Goal: Find specific page/section: Find specific page/section

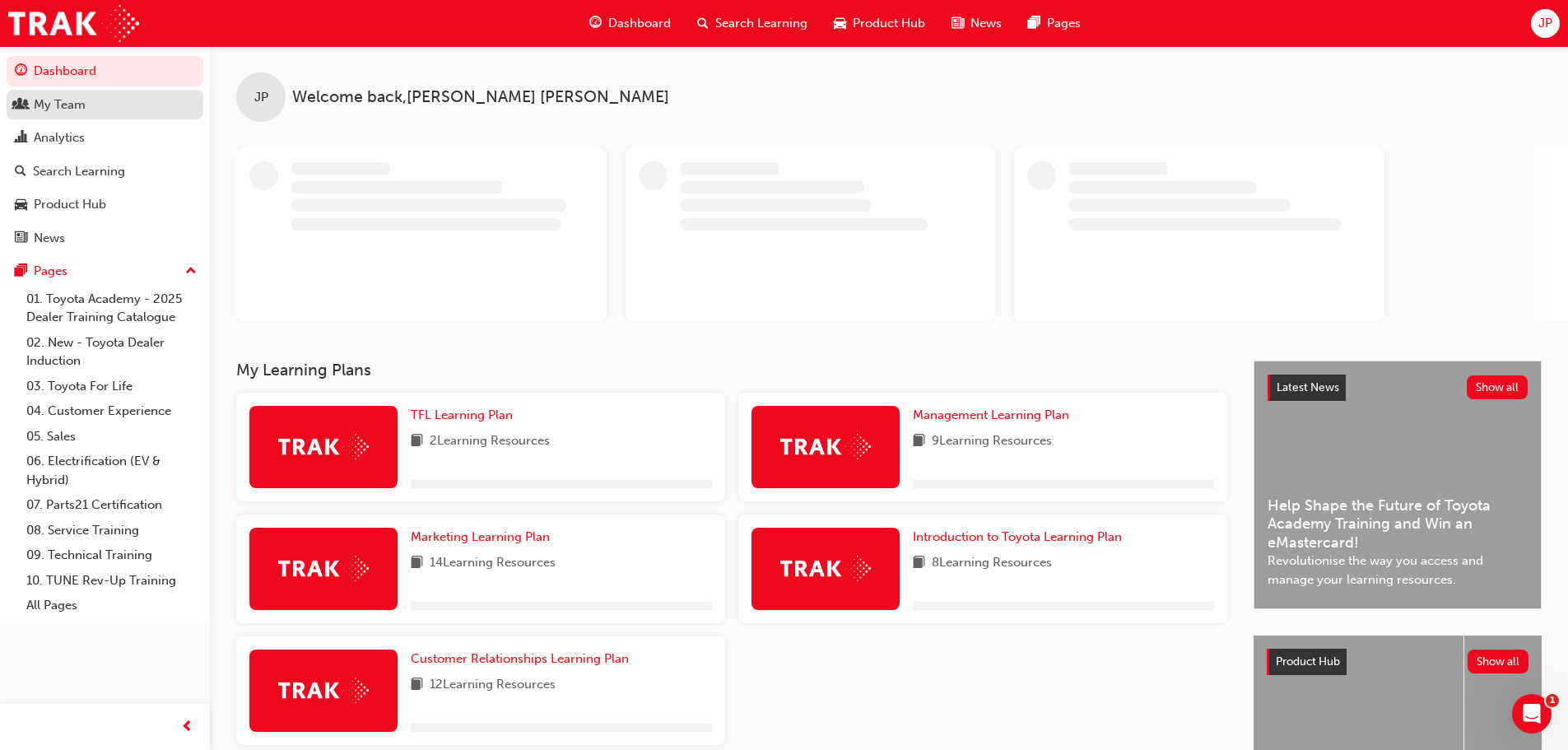
click at [95, 111] on div "My Team" at bounding box center [105, 104] width 180 height 20
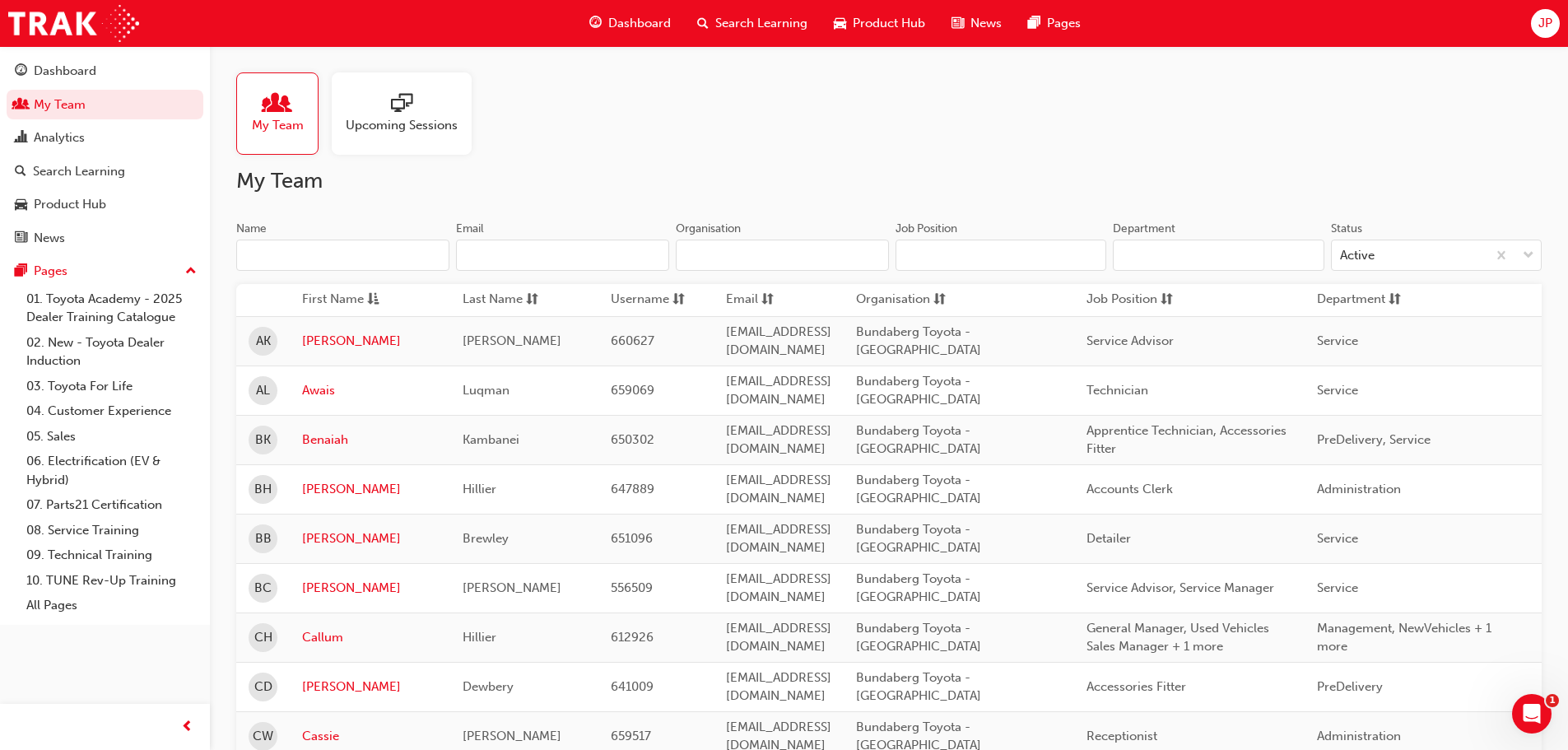
click at [406, 111] on span "sessionType_ONLINE_URL-icon" at bounding box center [402, 105] width 21 height 23
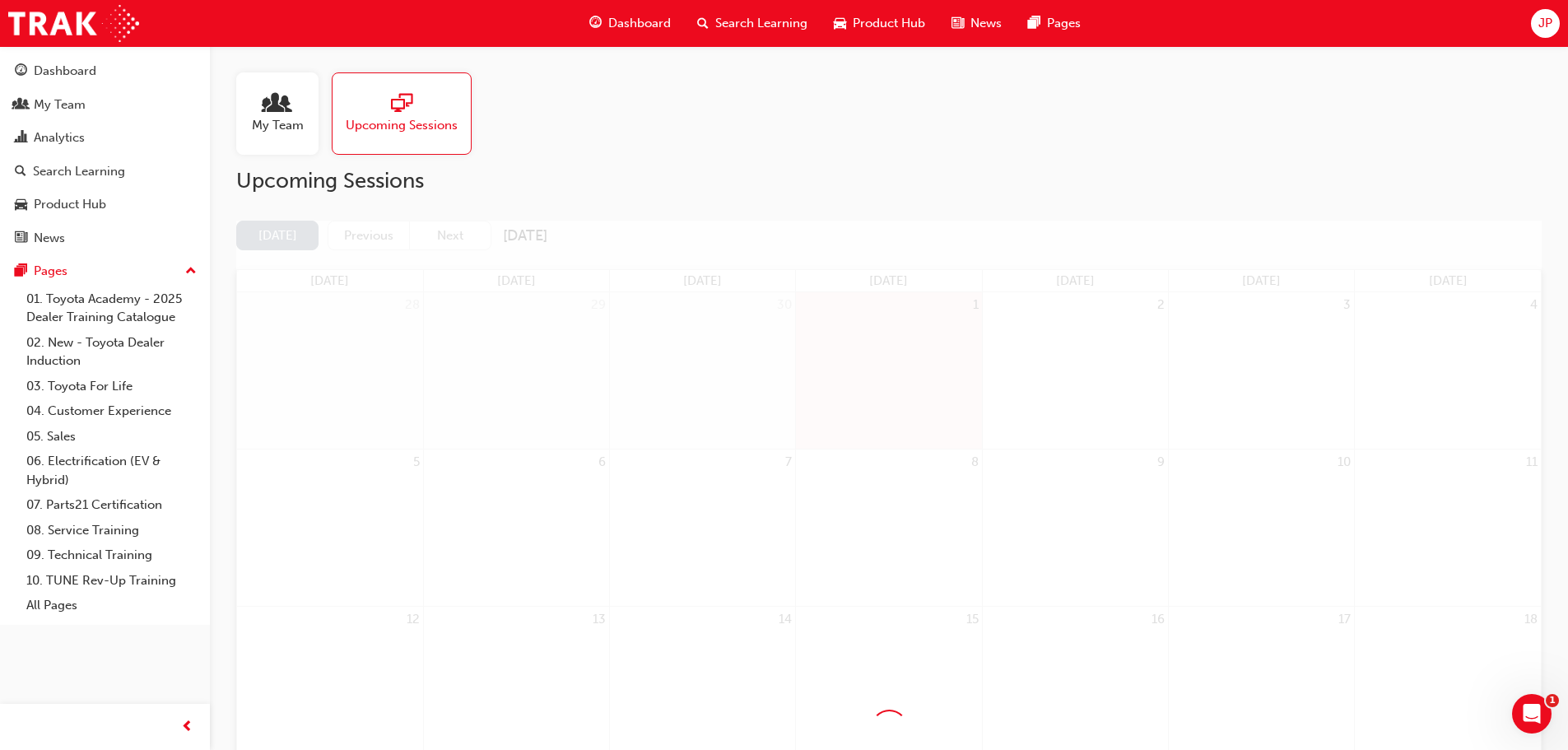
click at [306, 108] on div "My Team" at bounding box center [277, 113] width 83 height 83
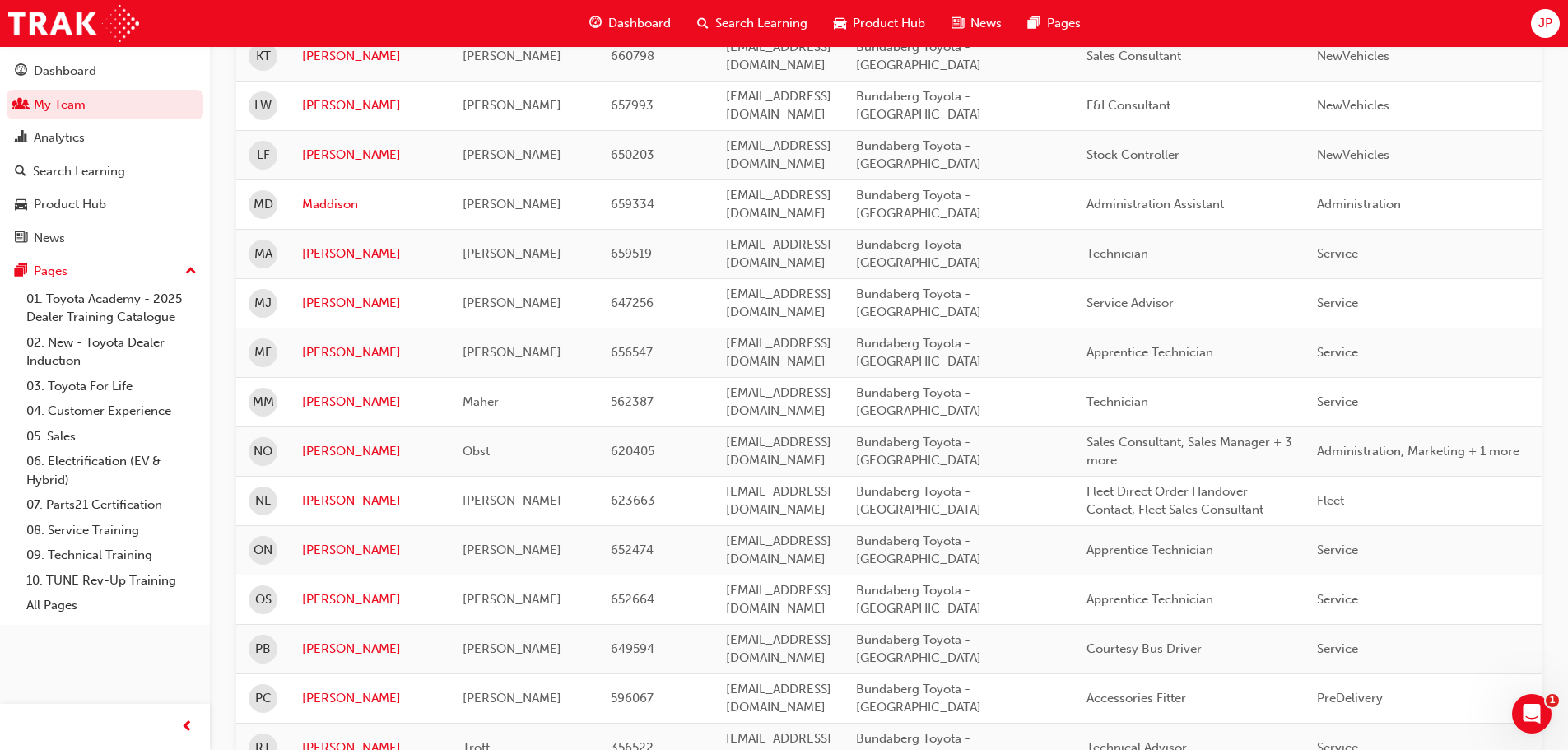
scroll to position [1810, 0]
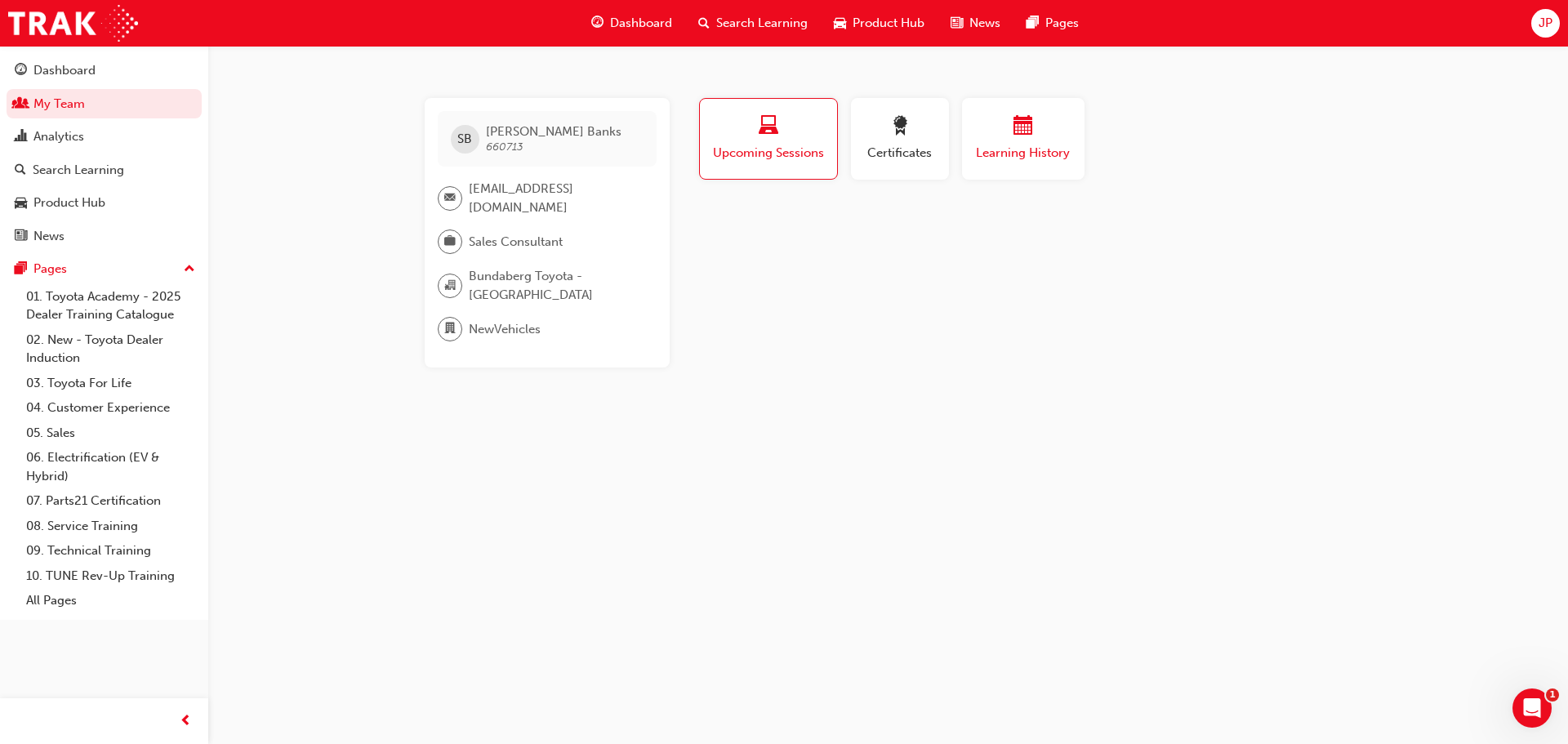
click at [1061, 126] on div "button" at bounding box center [1023, 129] width 98 height 26
